Goal: Transaction & Acquisition: Purchase product/service

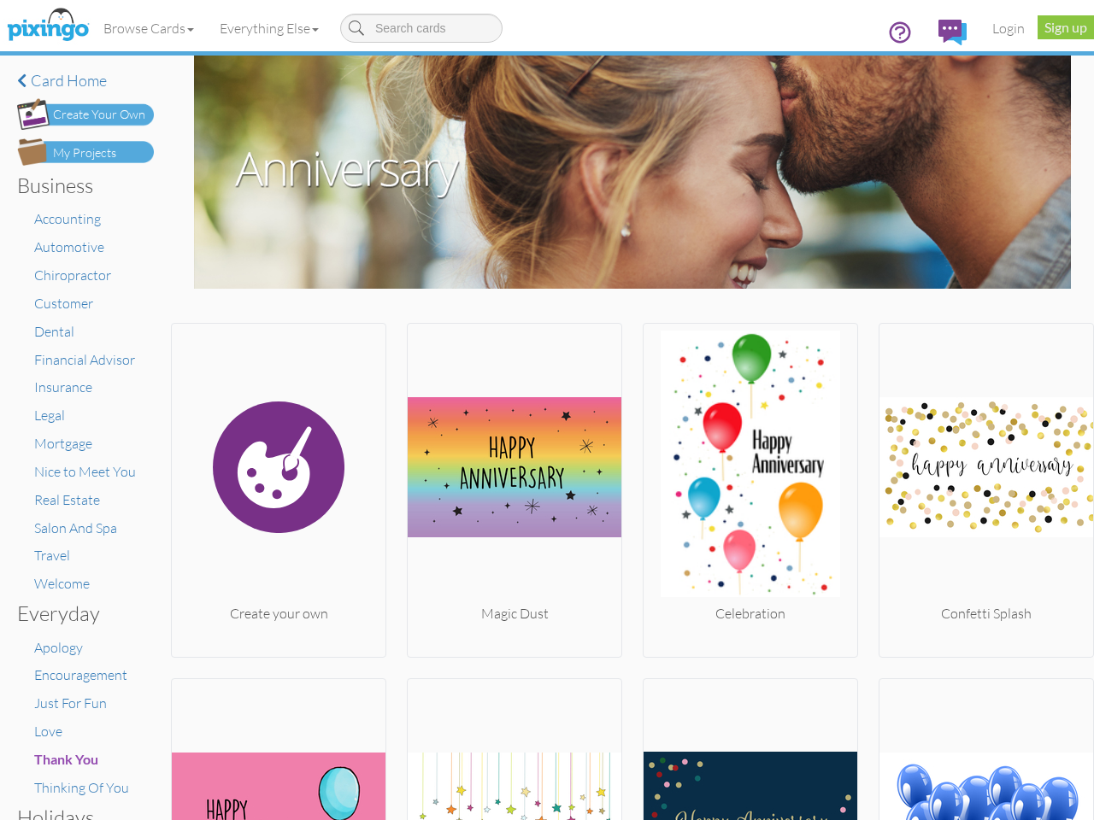
click at [547, 410] on img at bounding box center [515, 467] width 214 height 273
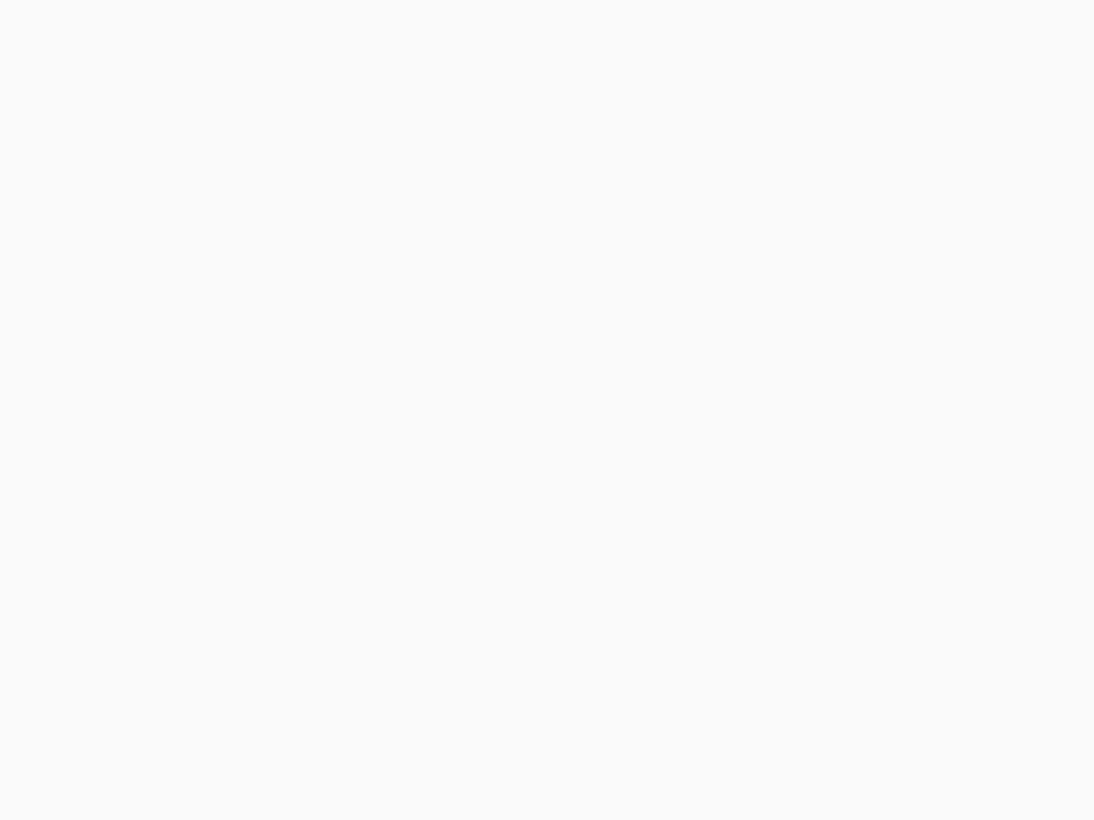
click at [150, 28] on body at bounding box center [547, 410] width 1094 height 820
click at [273, 28] on body at bounding box center [547, 410] width 1094 height 820
click at [277, 486] on body at bounding box center [547, 410] width 1094 height 820
click at [509, 486] on body at bounding box center [547, 410] width 1094 height 820
click at [742, 486] on body at bounding box center [547, 410] width 1094 height 820
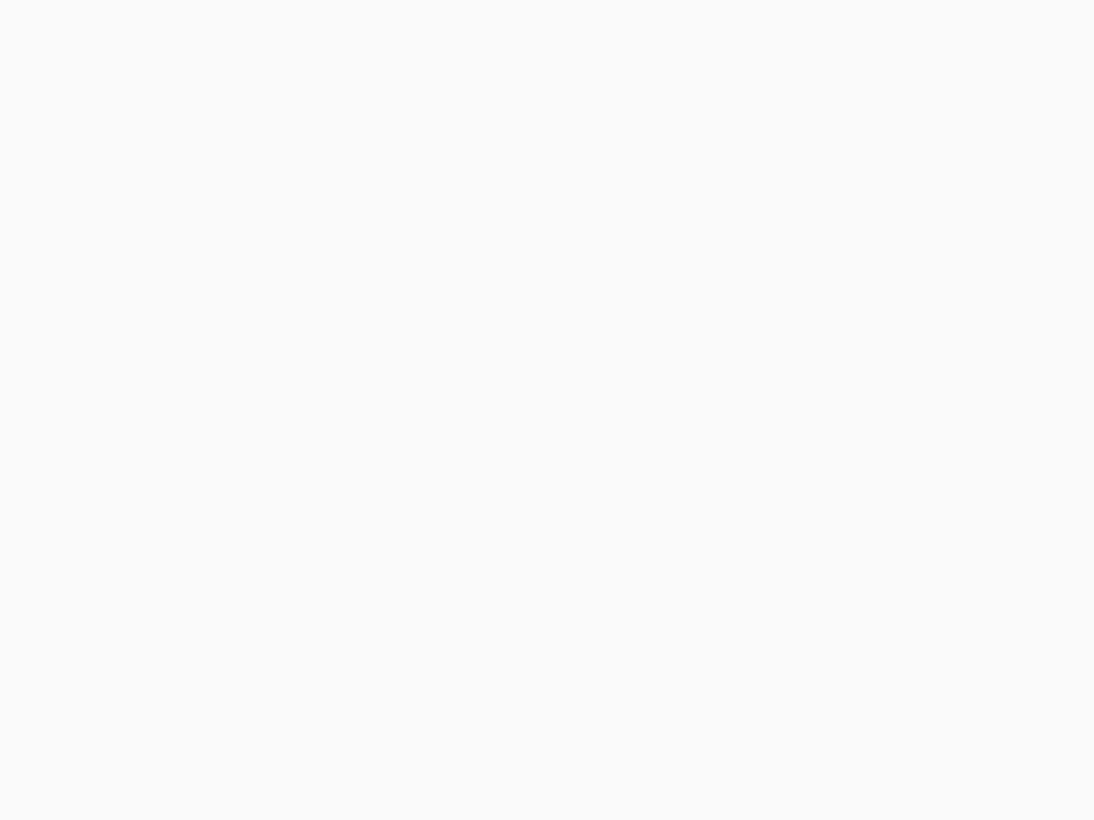
click at [973, 486] on body at bounding box center [547, 410] width 1094 height 820
click at [277, 748] on body at bounding box center [547, 410] width 1094 height 820
click at [509, 748] on body at bounding box center [547, 410] width 1094 height 820
click at [742, 748] on body at bounding box center [547, 410] width 1094 height 820
